Goal: Ask a question

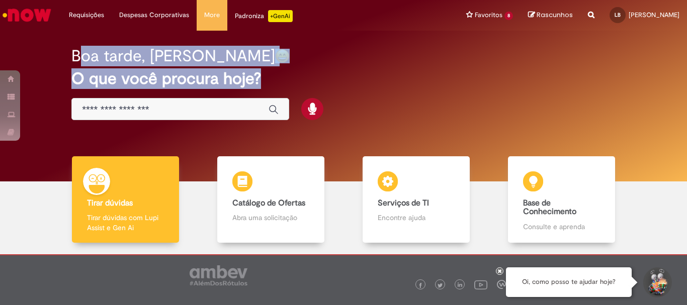
drag, startPoint x: 79, startPoint y: 63, endPoint x: 289, endPoint y: 75, distance: 210.0
click at [289, 75] on div "Boa tarde, [PERSON_NAME] O que você procura hoje?" at bounding box center [343, 83] width 579 height 85
click at [289, 75] on h2 "O que você procura hoje?" at bounding box center [343, 79] width 544 height 18
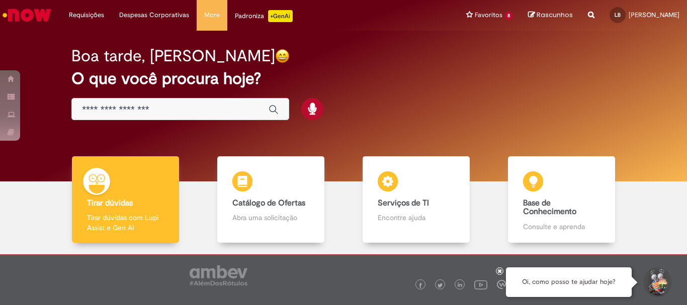
click at [254, 84] on h2 "O que você procura hoje?" at bounding box center [343, 79] width 544 height 18
click at [251, 85] on h2 "O que você procura hoje?" at bounding box center [343, 79] width 544 height 18
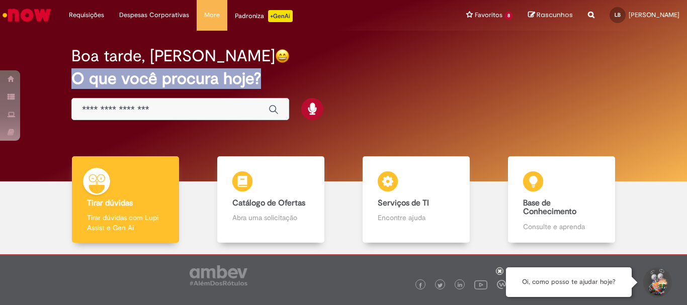
click at [251, 85] on h2 "O que você procura hoje?" at bounding box center [343, 79] width 544 height 18
click at [137, 74] on h2 "O que você procura hoje?" at bounding box center [343, 79] width 544 height 18
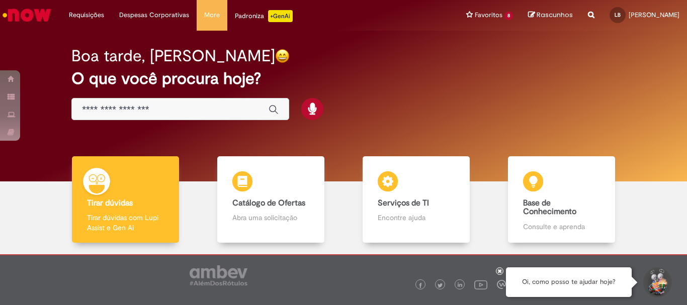
click at [141, 61] on h2 "Boa tarde, [PERSON_NAME]" at bounding box center [173, 56] width 204 height 18
click at [142, 60] on h2 "Boa tarde, [PERSON_NAME]" at bounding box center [173, 56] width 204 height 18
click at [143, 64] on h2 "Boa tarde, [PERSON_NAME]" at bounding box center [173, 56] width 204 height 18
click at [145, 77] on h2 "O que você procura hoje?" at bounding box center [343, 79] width 544 height 18
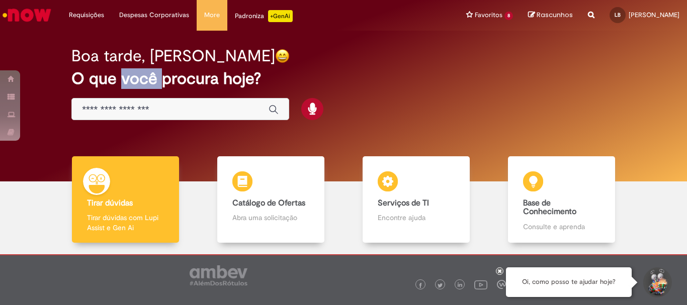
click at [145, 77] on h2 "O que você procura hoje?" at bounding box center [343, 79] width 544 height 18
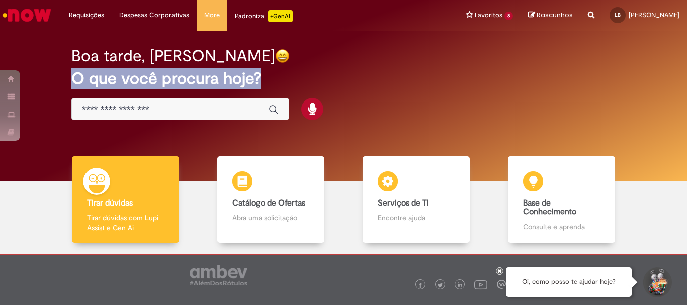
click at [145, 77] on h2 "O que você procura hoje?" at bounding box center [343, 79] width 544 height 18
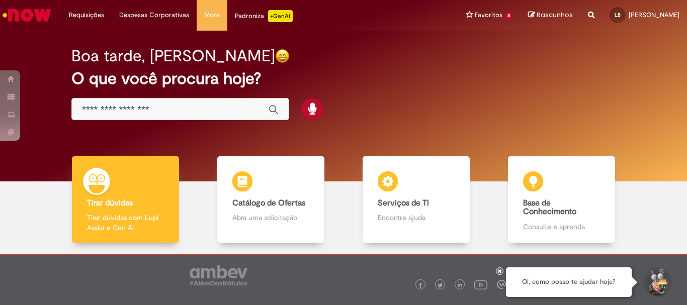
click at [137, 60] on h2 "Boa tarde, [PERSON_NAME]" at bounding box center [173, 56] width 204 height 18
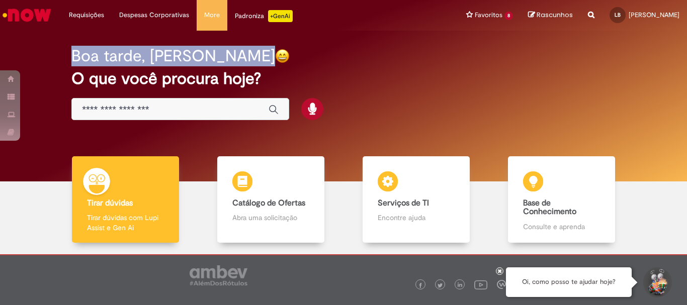
click at [137, 60] on h2 "Boa tarde, [PERSON_NAME]" at bounding box center [173, 56] width 204 height 18
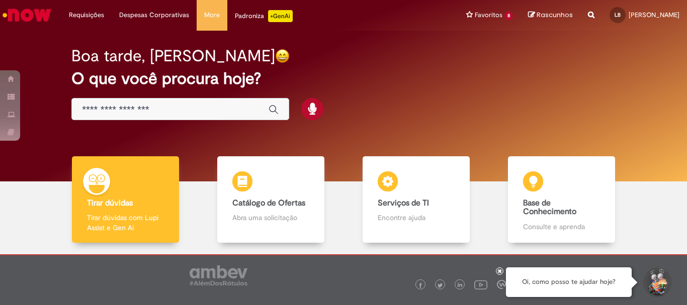
click at [138, 70] on h2 "O que você procura hoje?" at bounding box center [343, 79] width 544 height 18
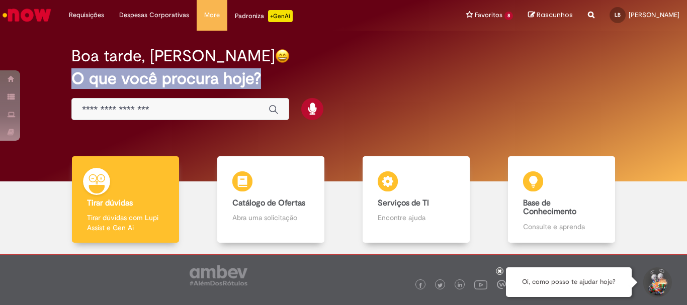
click at [138, 70] on h2 "O que você procura hoje?" at bounding box center [343, 79] width 544 height 18
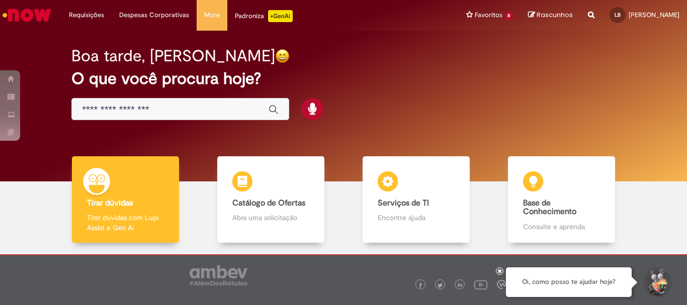
click at [134, 51] on h2 "Boa tarde, [PERSON_NAME]" at bounding box center [173, 56] width 204 height 18
click at [133, 50] on h2 "Boa tarde, [PERSON_NAME]" at bounding box center [173, 56] width 204 height 18
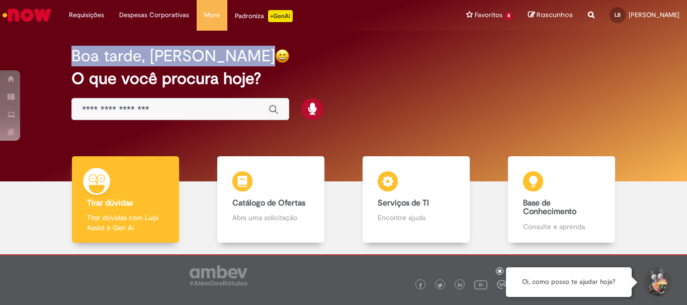
click at [133, 50] on h2 "Boa tarde, [PERSON_NAME]" at bounding box center [173, 56] width 204 height 18
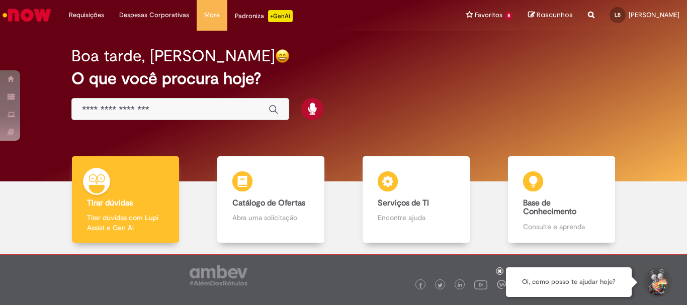
click at [144, 80] on h2 "O que você procura hoje?" at bounding box center [343, 79] width 544 height 18
click at [143, 80] on h2 "O que você procura hoje?" at bounding box center [343, 79] width 544 height 18
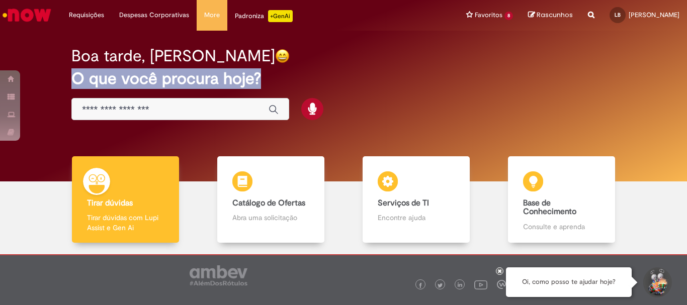
click at [143, 80] on h2 "O que você procura hoje?" at bounding box center [343, 79] width 544 height 18
click at [141, 65] on h2 "Boa tarde, [PERSON_NAME]" at bounding box center [173, 56] width 204 height 18
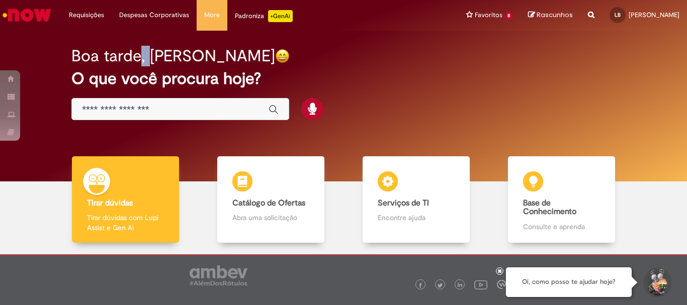
click at [140, 65] on h2 "Boa tarde, [PERSON_NAME]" at bounding box center [173, 56] width 204 height 18
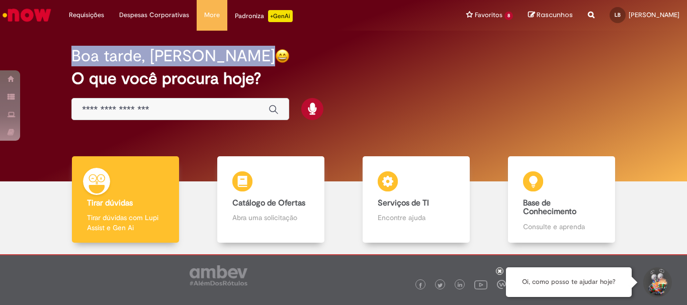
click at [172, 84] on h2 "O que você procura hoje?" at bounding box center [343, 79] width 544 height 18
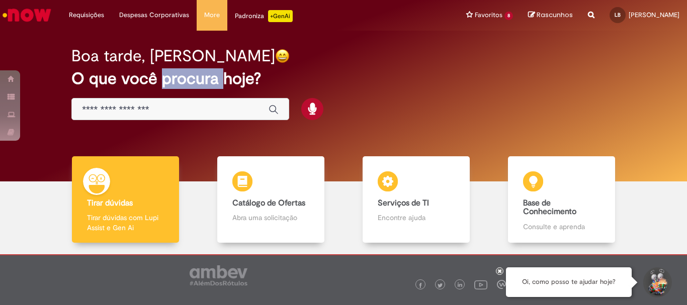
click at [172, 84] on h2 "O que você procura hoje?" at bounding box center [343, 79] width 544 height 18
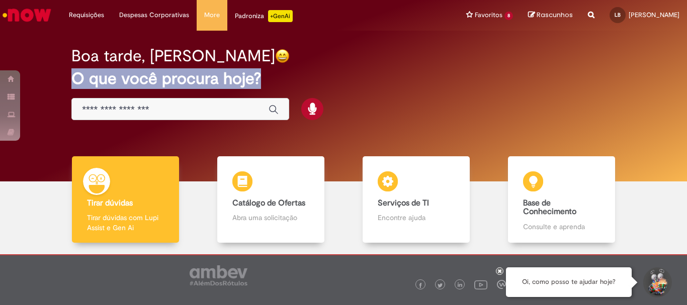
click at [173, 83] on h2 "O que você procura hoje?" at bounding box center [343, 79] width 544 height 18
click at [175, 84] on h2 "O que você procura hoje?" at bounding box center [343, 79] width 544 height 18
